Goal: Obtain resource: Download file/media

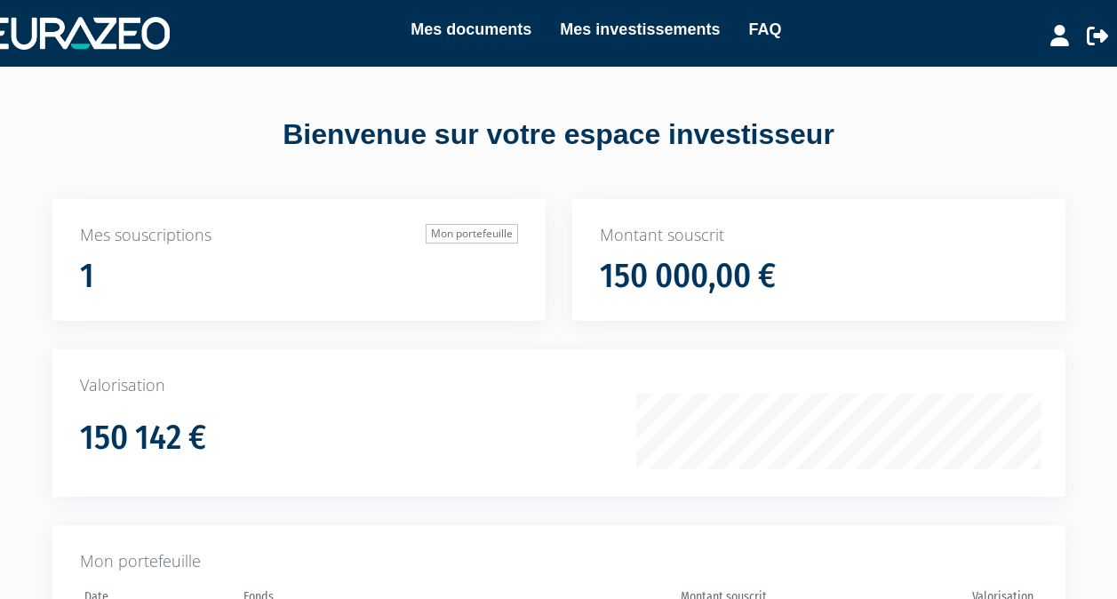
scroll to position [282, 0]
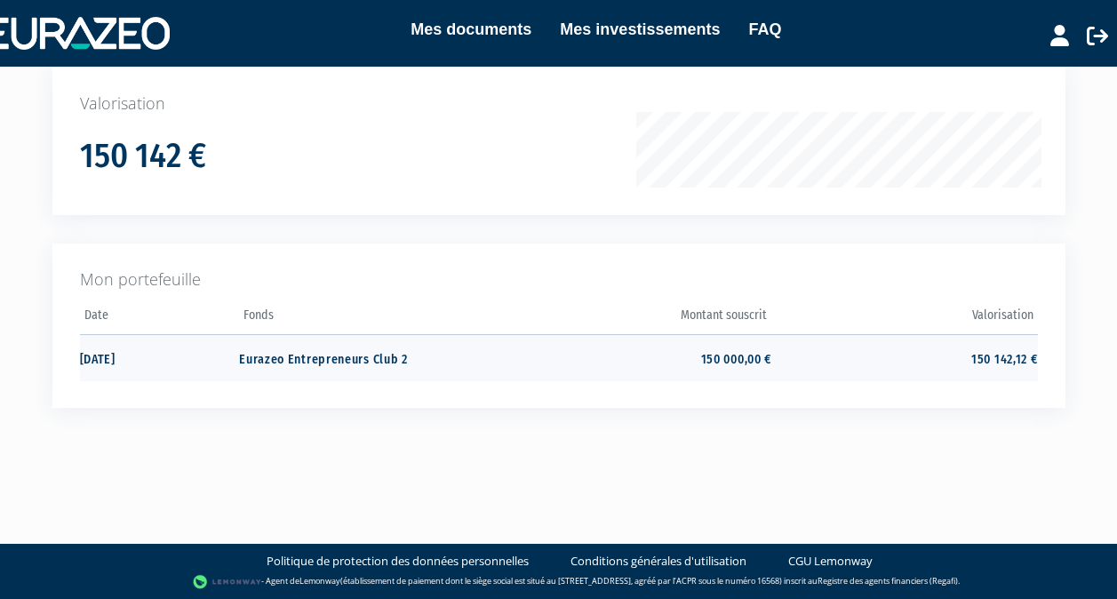
click at [718, 362] on td "150 000,00 €" at bounding box center [639, 357] width 266 height 47
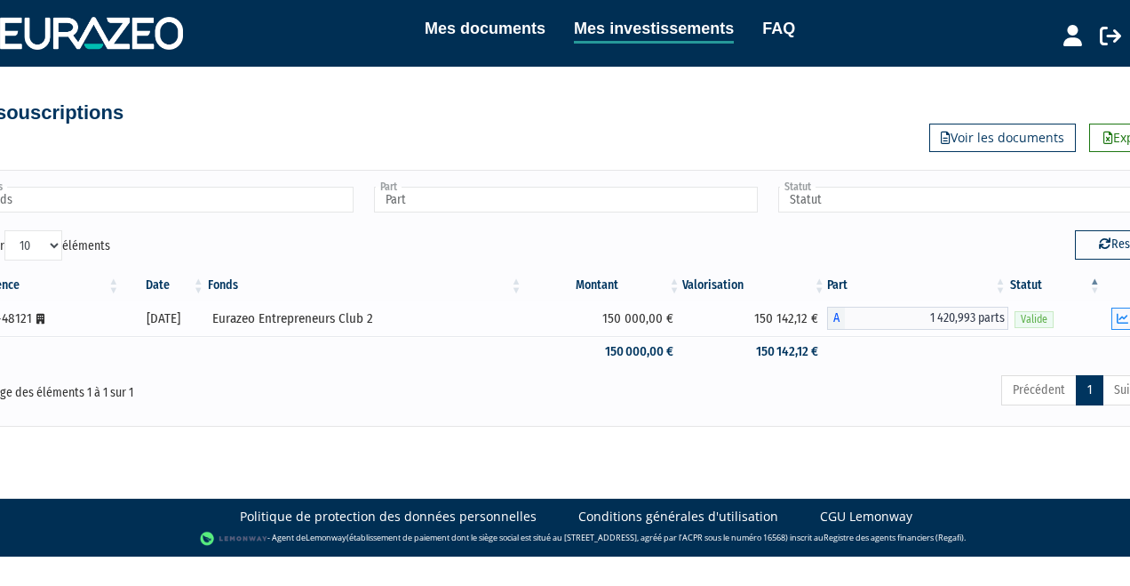
click at [1119, 318] on icon "button" at bounding box center [1123, 319] width 12 height 12
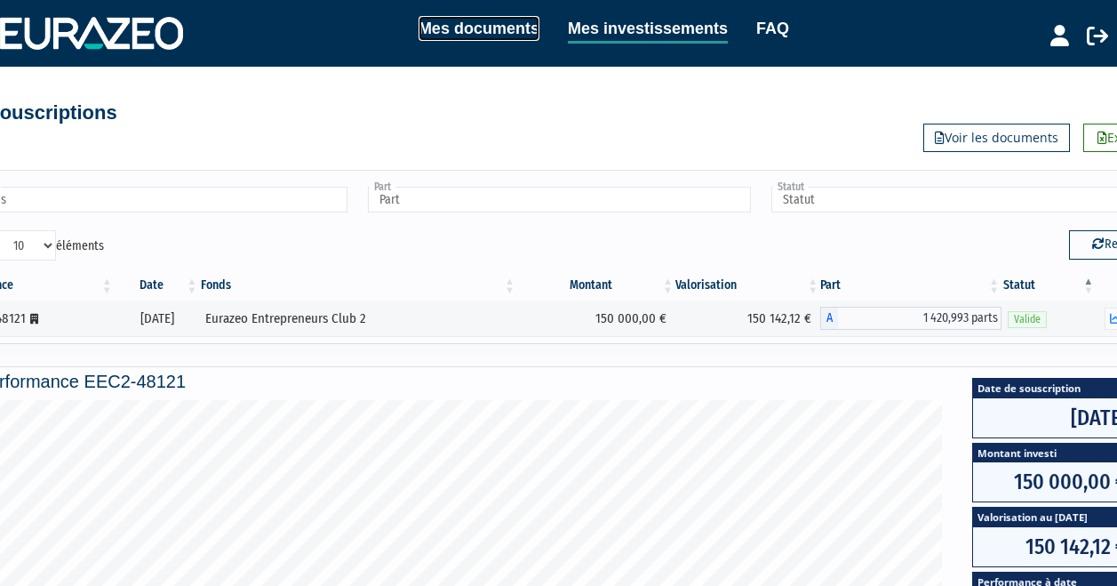
click at [498, 33] on link "Mes documents" at bounding box center [478, 28] width 121 height 25
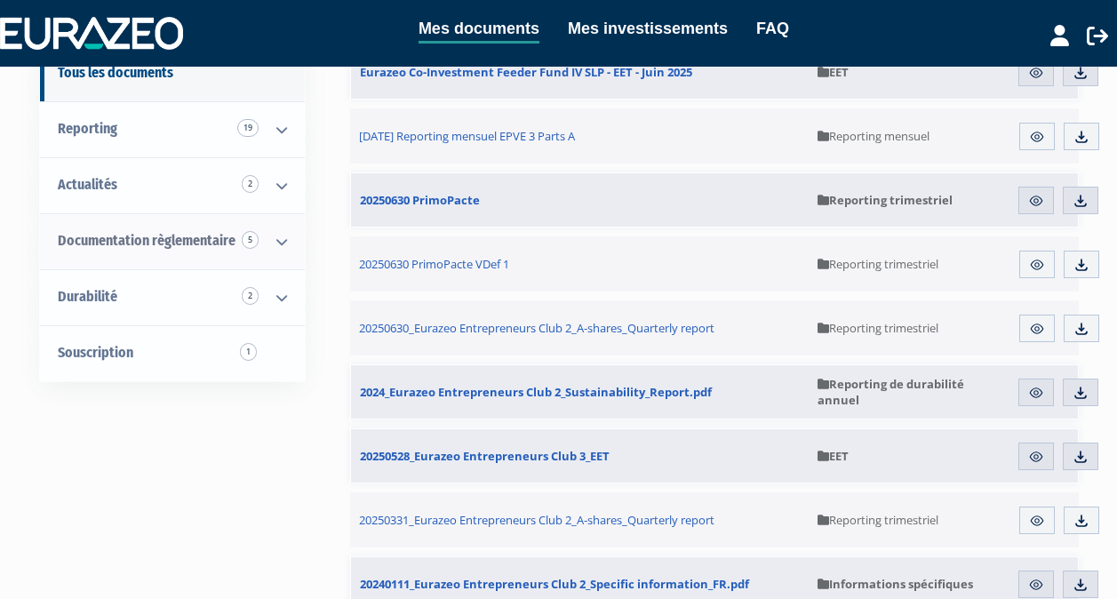
scroll to position [186, 0]
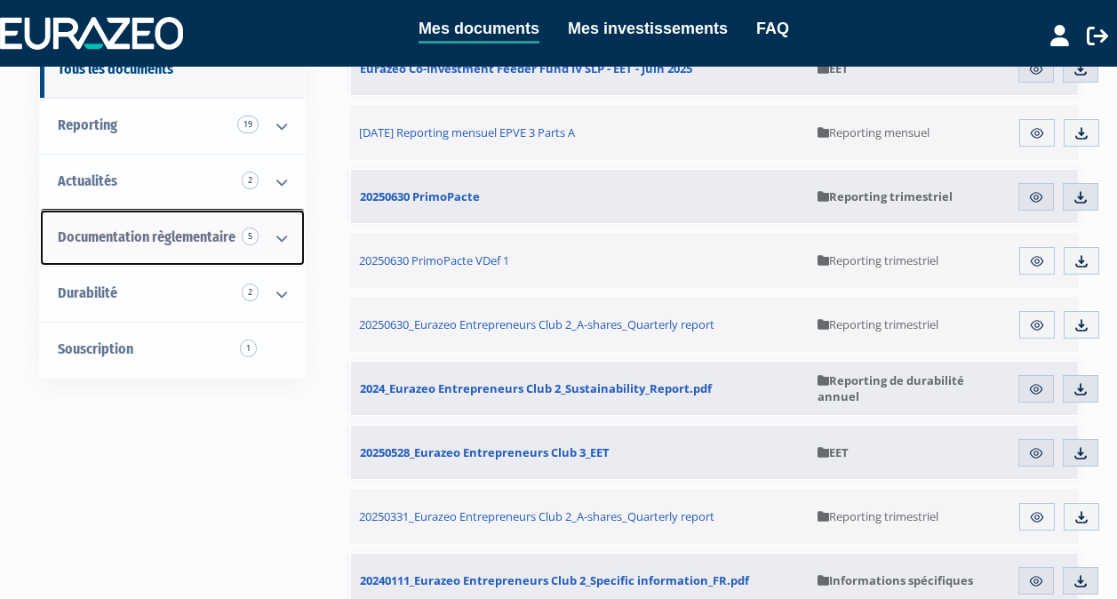
click at [208, 232] on span "Documentation règlementaire 5" at bounding box center [147, 236] width 178 height 17
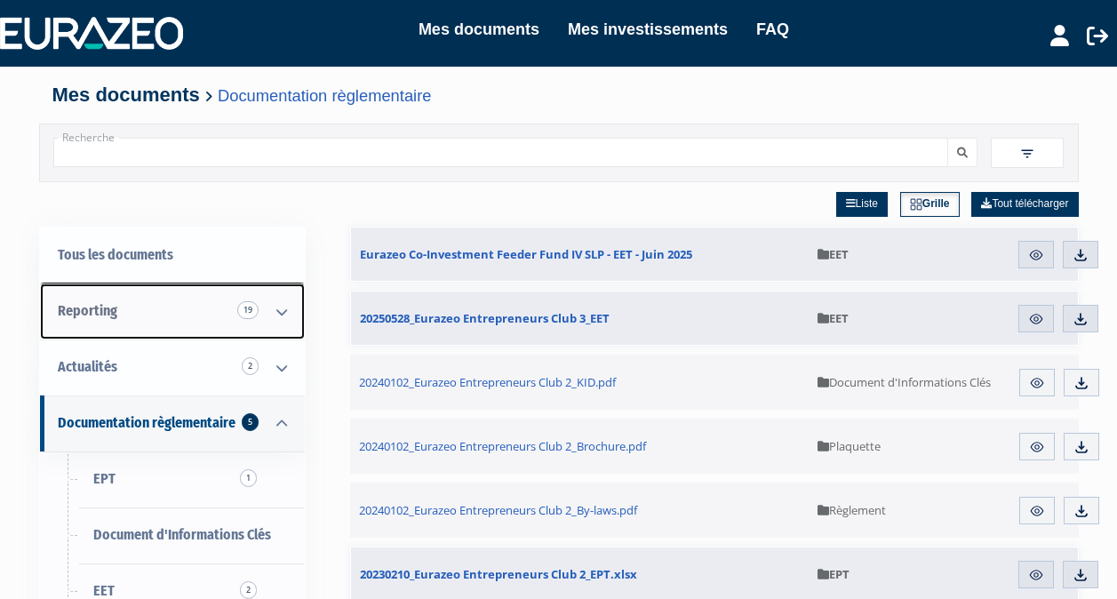
click at [139, 304] on link "Reporting 19" at bounding box center [172, 311] width 265 height 56
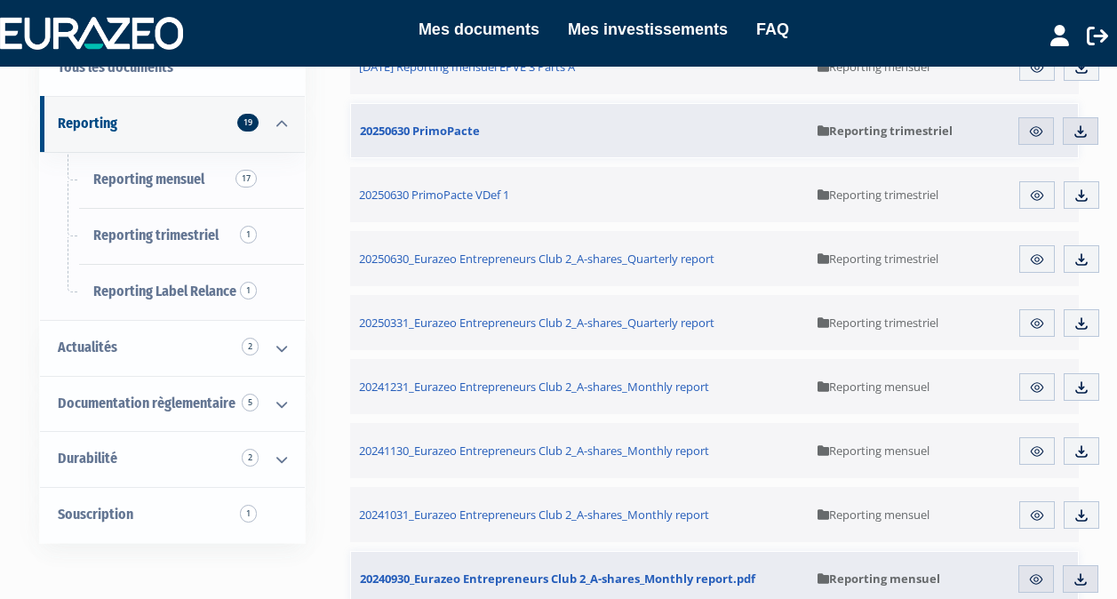
scroll to position [189, 0]
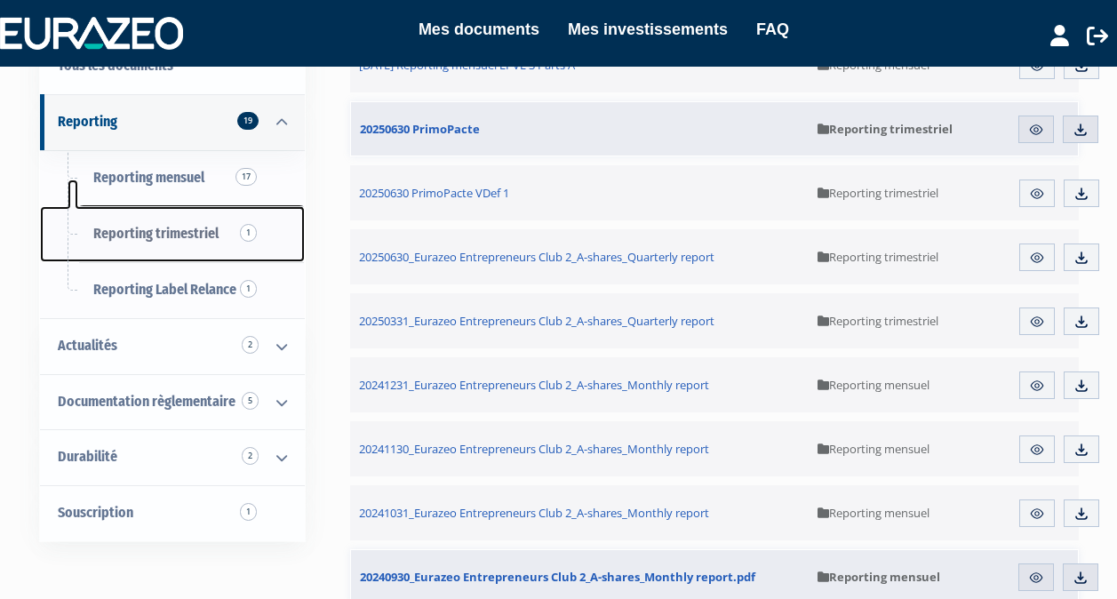
click at [191, 235] on span "Reporting trimestriel 1" at bounding box center [155, 233] width 125 height 17
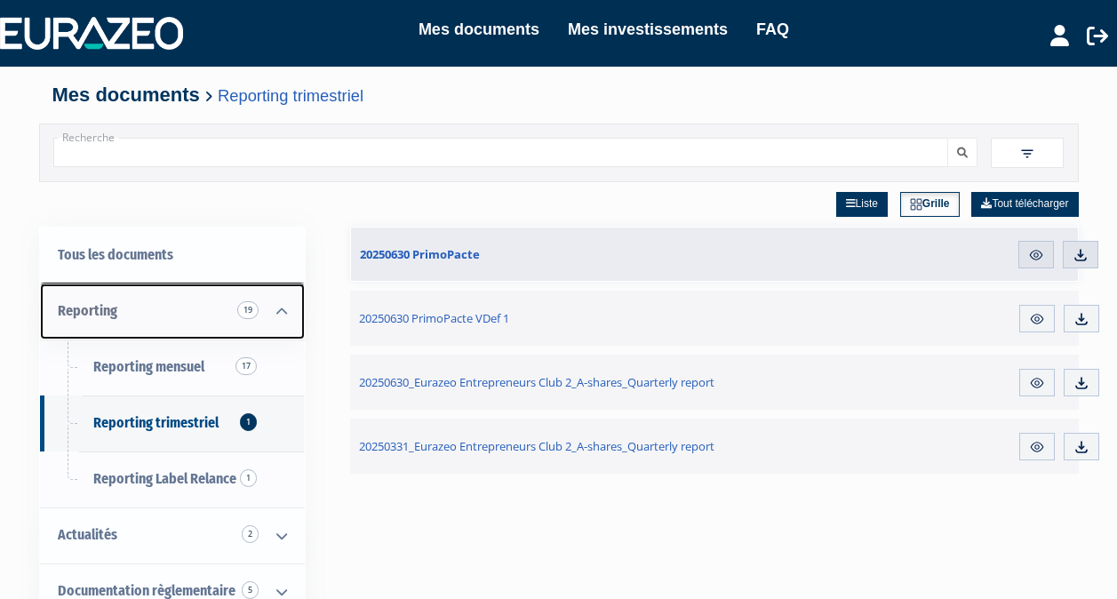
click at [91, 317] on span "Reporting 19" at bounding box center [88, 310] width 60 height 17
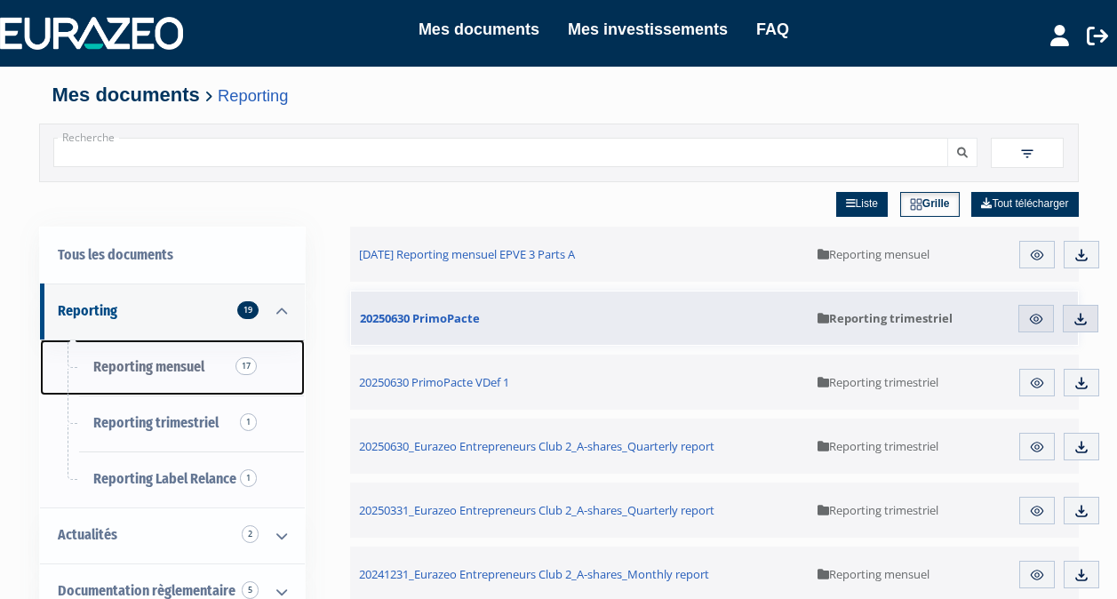
click at [167, 370] on span "Reporting mensuel 17" at bounding box center [148, 366] width 111 height 17
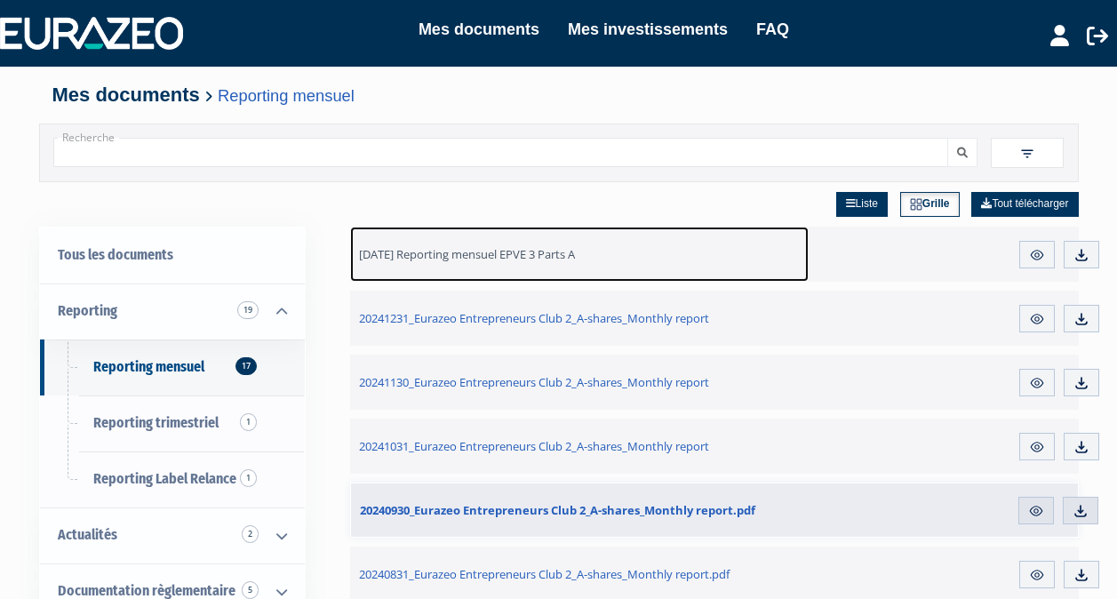
click at [441, 252] on span "[DATE] Reporting mensuel EPVE 3 Parts A" at bounding box center [467, 254] width 216 height 16
click at [463, 253] on span "31.07.2025 Reporting mensuel EPVE 3 Parts A" at bounding box center [467, 254] width 216 height 16
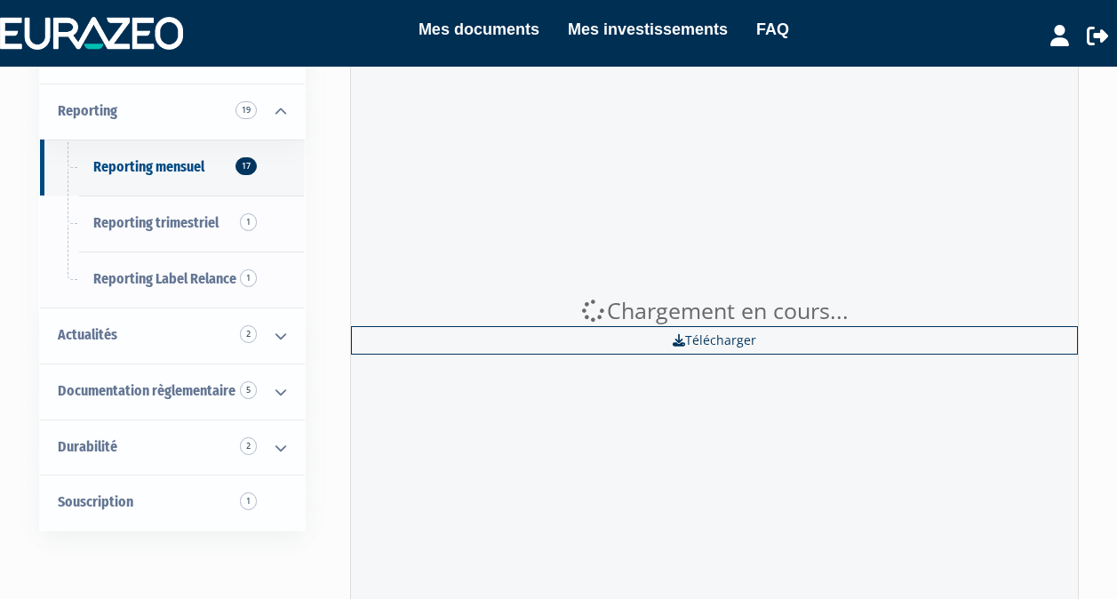
scroll to position [102, 0]
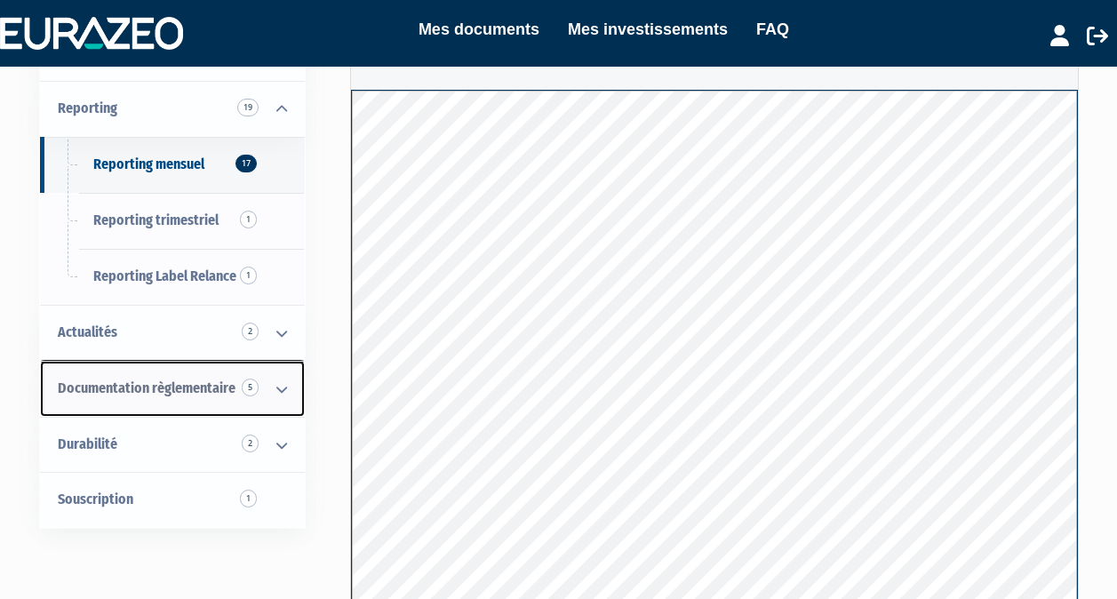
click at [145, 387] on span "Documentation règlementaire 5" at bounding box center [147, 387] width 178 height 17
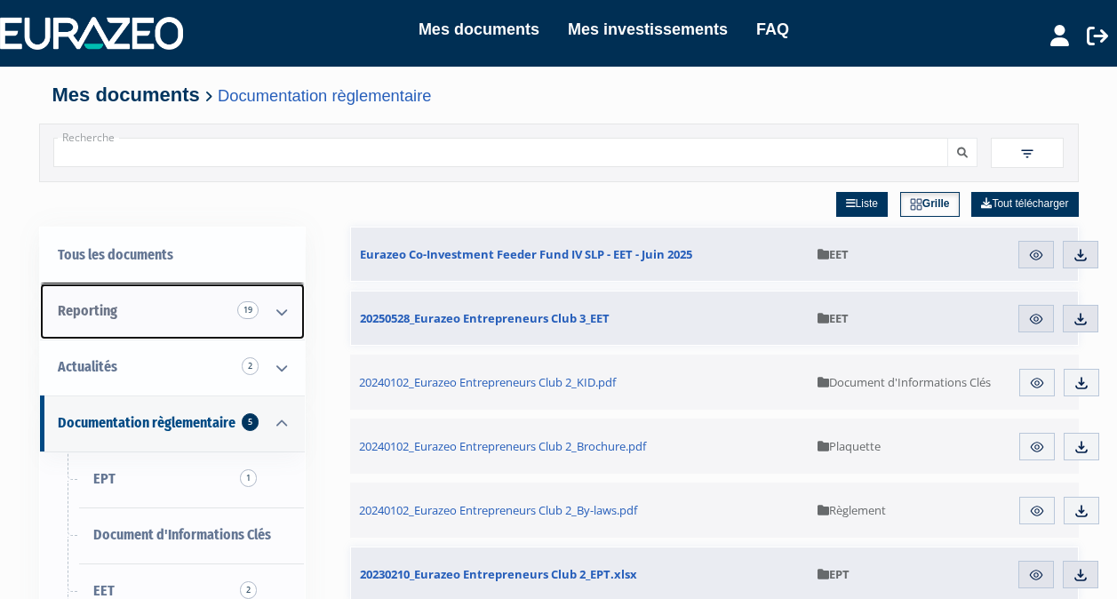
click at [78, 319] on span "Reporting 19" at bounding box center [88, 310] width 60 height 17
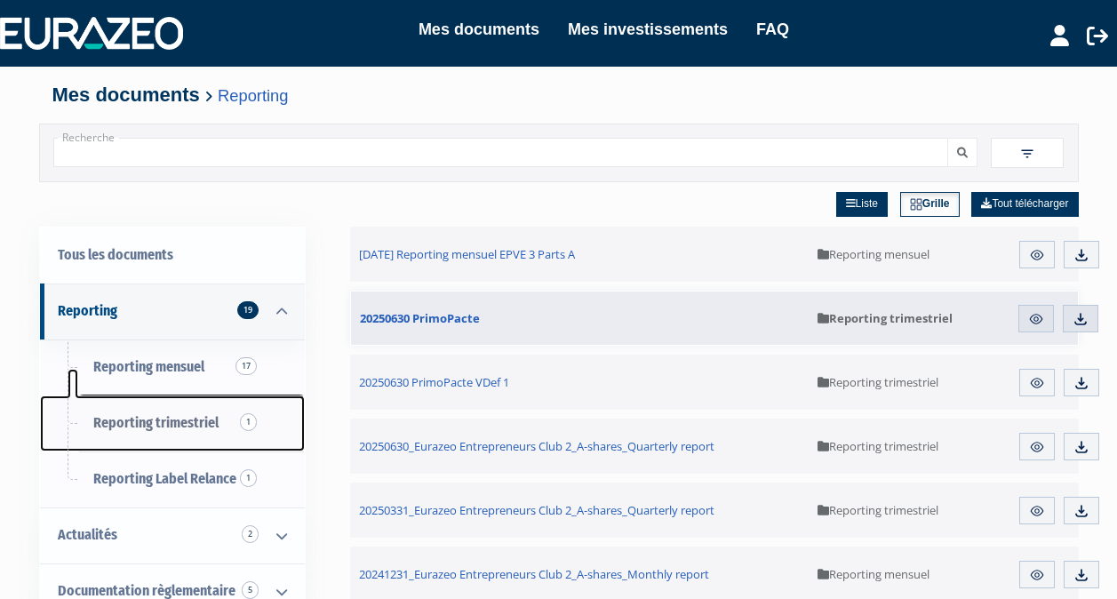
click at [197, 418] on span "Reporting trimestriel 1" at bounding box center [155, 422] width 125 height 17
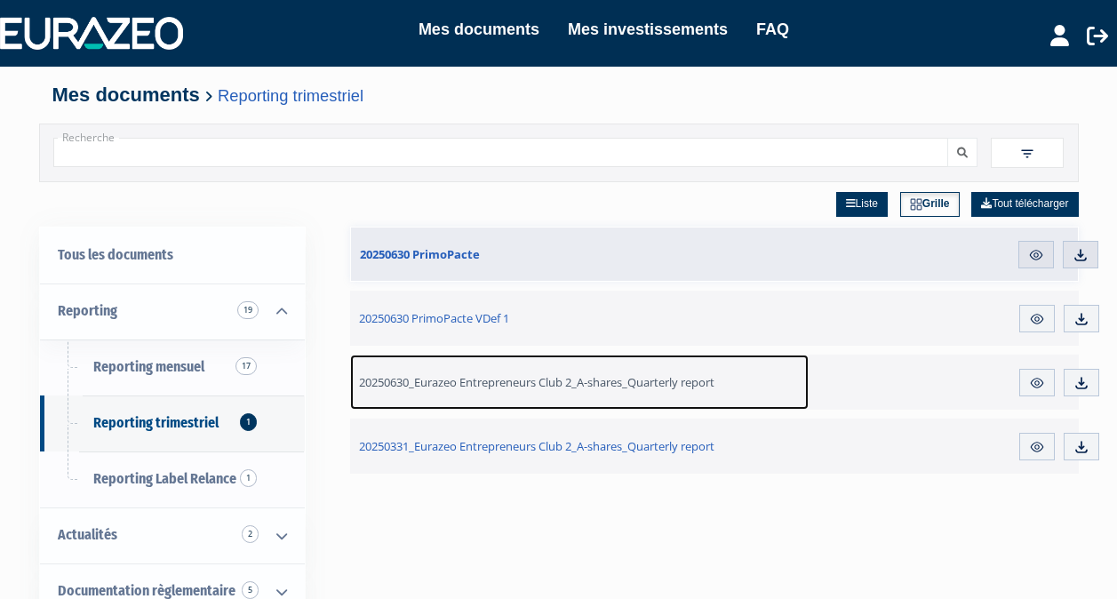
click at [472, 386] on span "20250630_Eurazeo Entrepreneurs Club 2_A-shares_Quarterly report" at bounding box center [536, 382] width 355 height 16
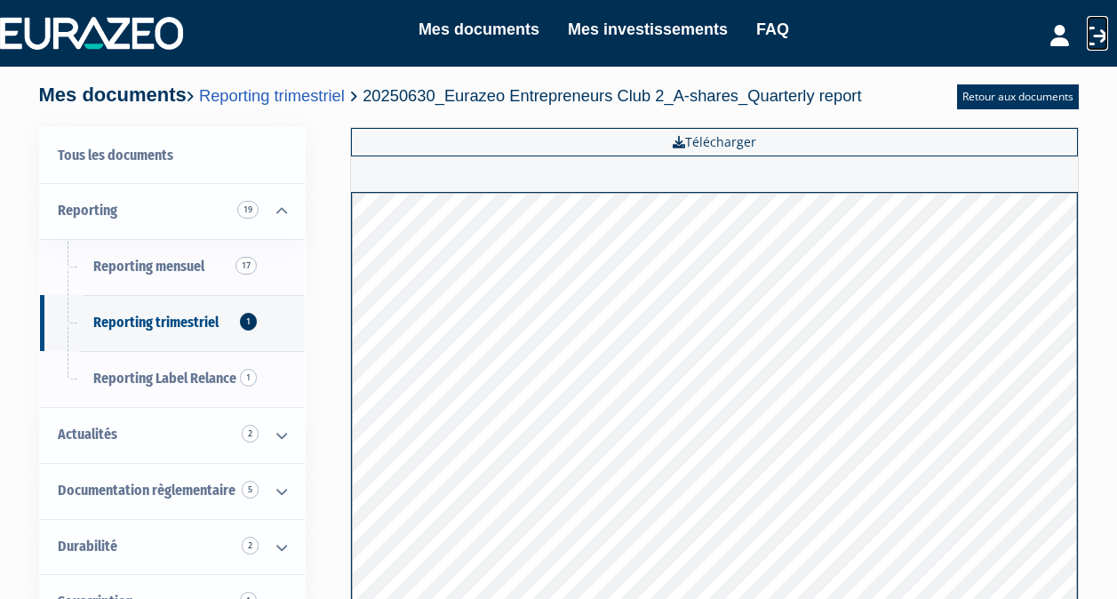
click at [1096, 42] on icon at bounding box center [1097, 35] width 21 height 21
